Goal: Task Accomplishment & Management: Manage account settings

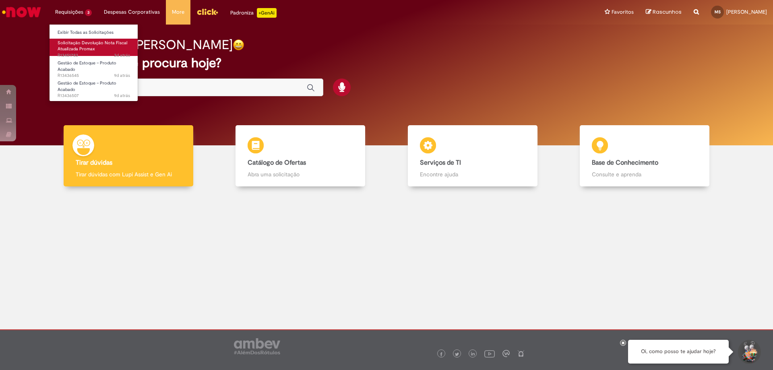
click at [85, 49] on span "Solicitação Devolução Nota Fiscal Atualizada Promax" at bounding box center [93, 46] width 70 height 12
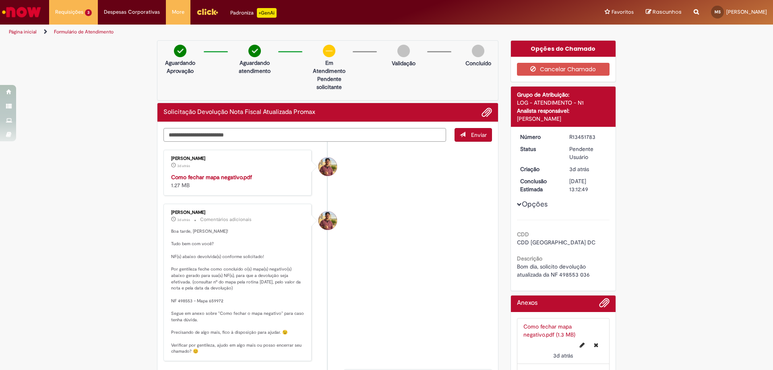
click at [309, 136] on textarea "Digite sua mensagem aqui..." at bounding box center [304, 135] width 282 height 14
type textarea "**********"
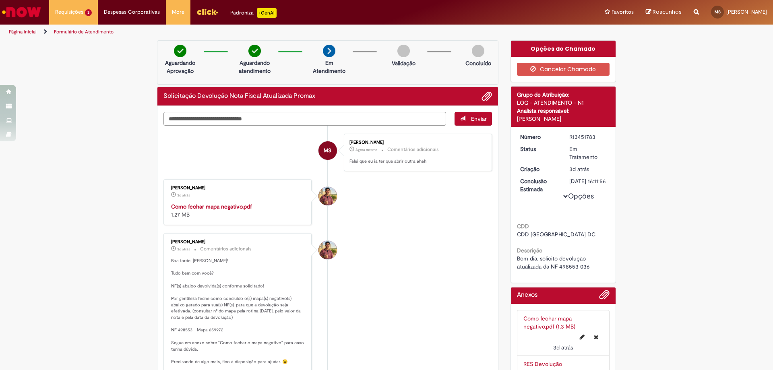
type textarea "**********"
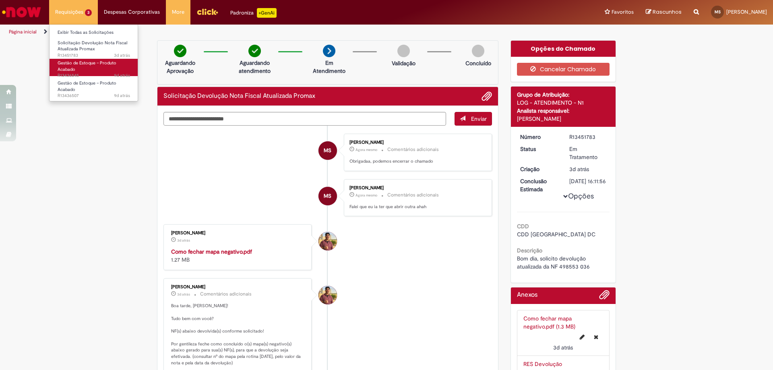
click at [84, 68] on link "Gestão de Estoque – Produto Acabado 9d atrás 9 dias atrás R13436545" at bounding box center [93, 67] width 89 height 17
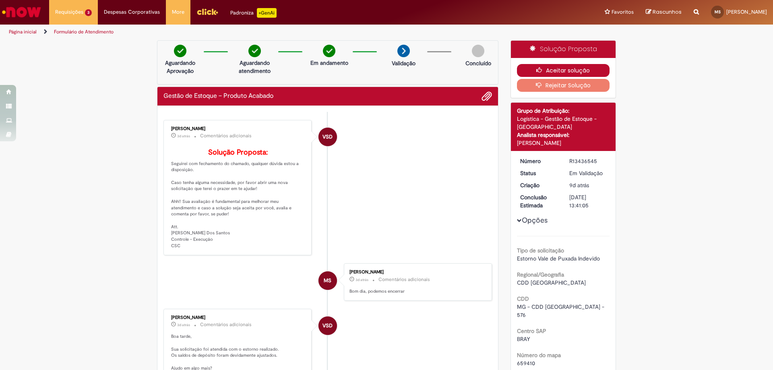
click at [553, 67] on button "Aceitar solução" at bounding box center [563, 70] width 93 height 13
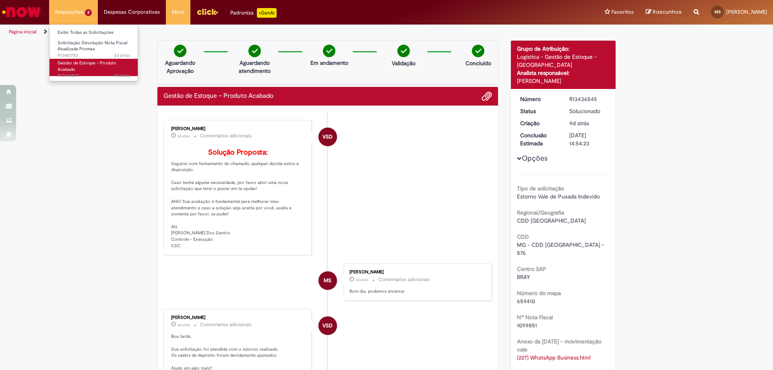
click at [95, 64] on span "Gestão de Estoque – Produto Acabado" at bounding box center [87, 66] width 59 height 12
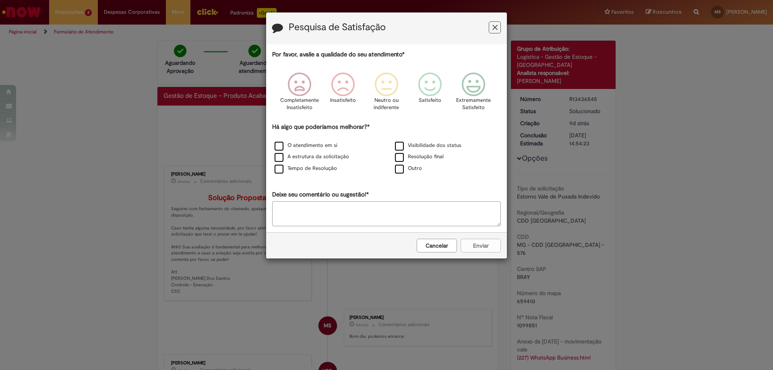
click at [493, 30] on icon "Feedback" at bounding box center [494, 27] width 5 height 8
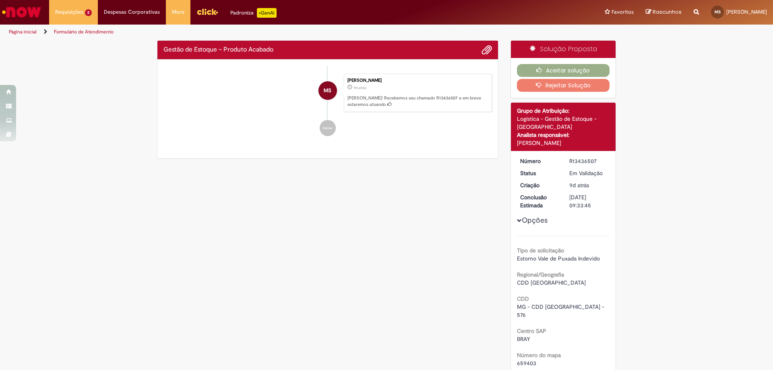
click at [80, 121] on div "Verificar Código de Barras Gestão de Estoque – Produto Acabado Enviar MS [PERSO…" at bounding box center [386, 293] width 773 height 506
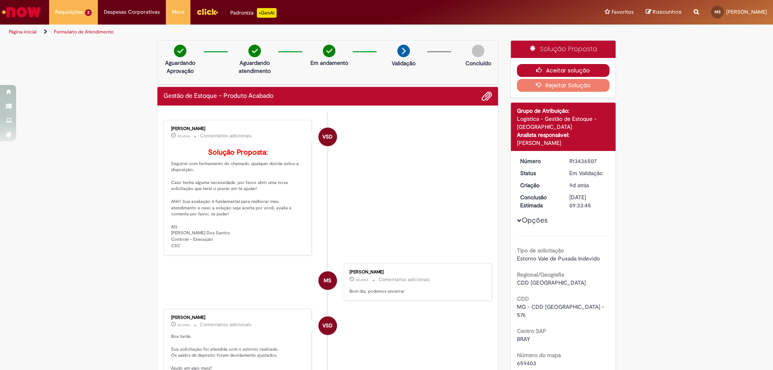
click at [573, 74] on button "Aceitar solução" at bounding box center [563, 70] width 93 height 13
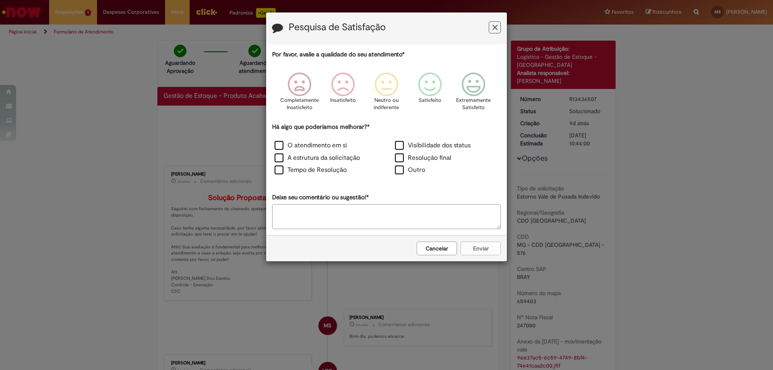
click at [497, 31] on icon "Feedback" at bounding box center [494, 27] width 5 height 8
